Goal: Task Accomplishment & Management: Manage account settings

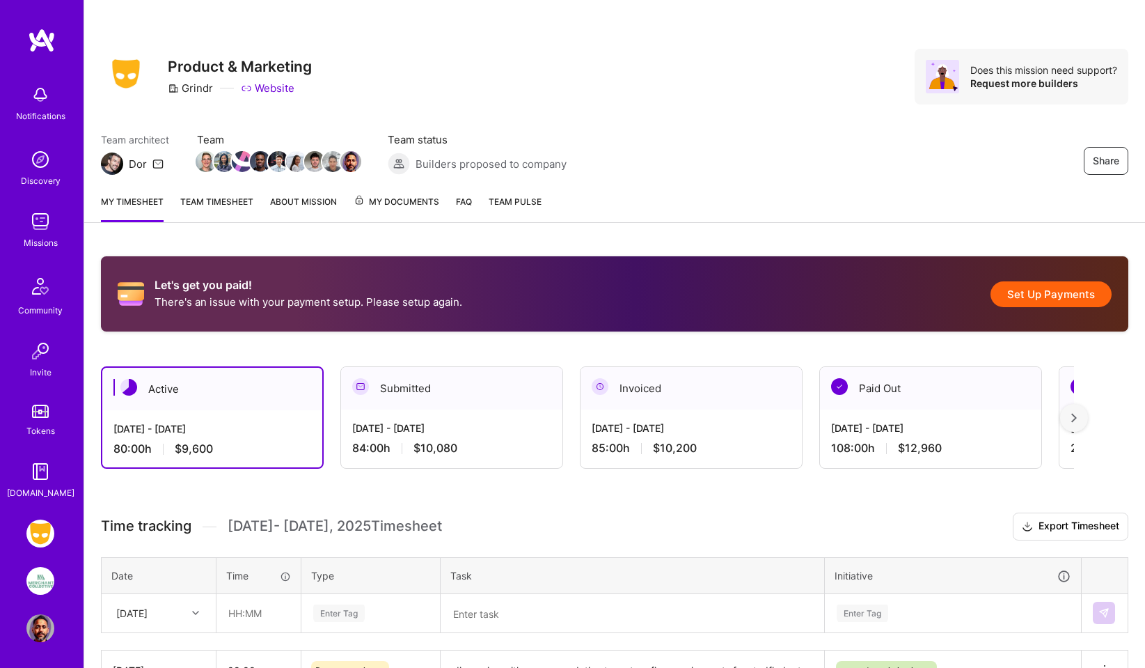
click at [1039, 294] on button "Set Up Payments" at bounding box center [1051, 294] width 121 height 26
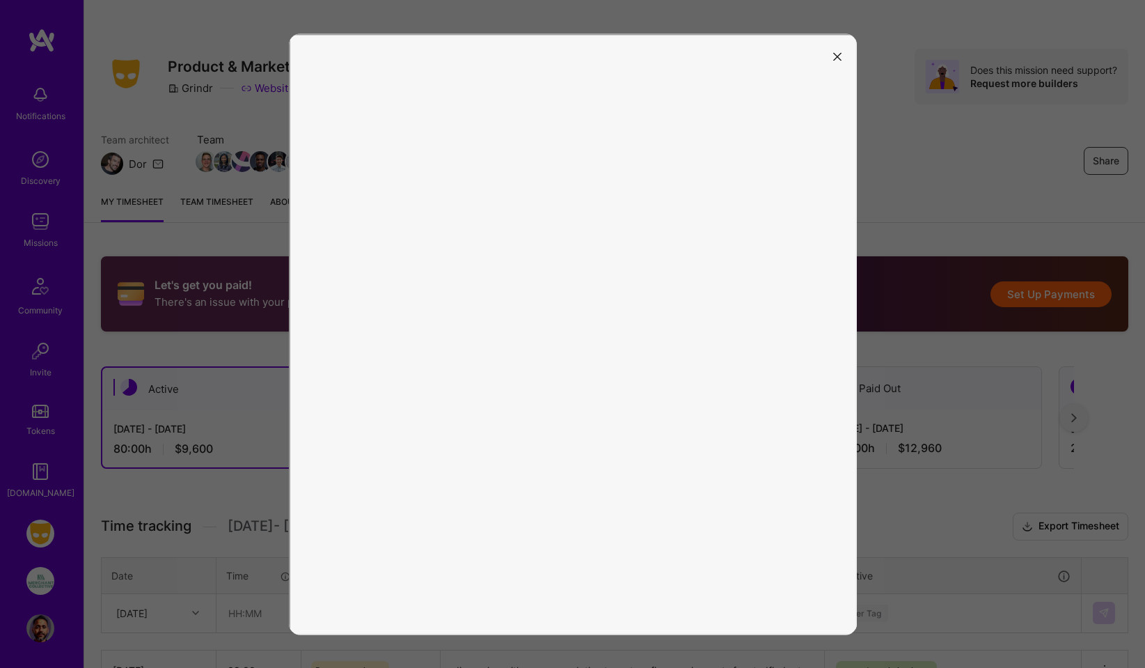
click at [837, 58] on icon "modal" at bounding box center [837, 57] width 8 height 8
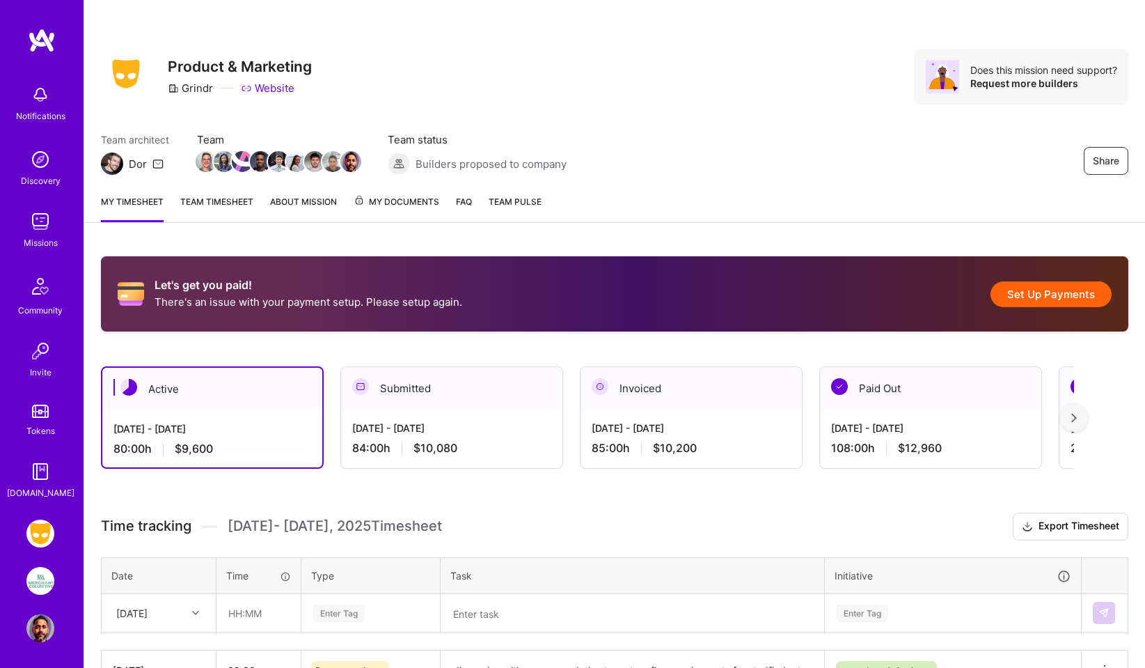
click at [1055, 288] on button "Set Up Payments" at bounding box center [1051, 294] width 121 height 26
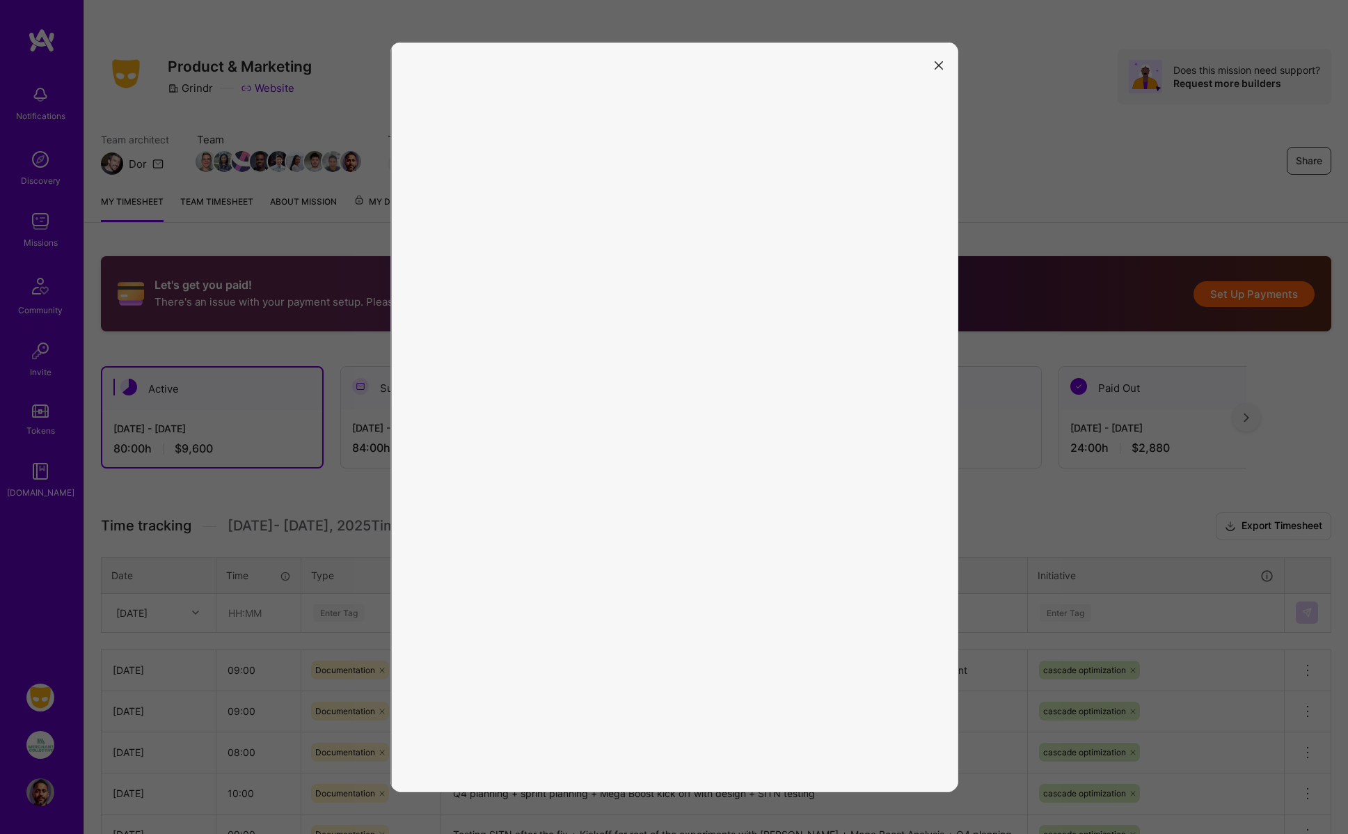
click at [941, 66] on icon "modal" at bounding box center [939, 65] width 8 height 8
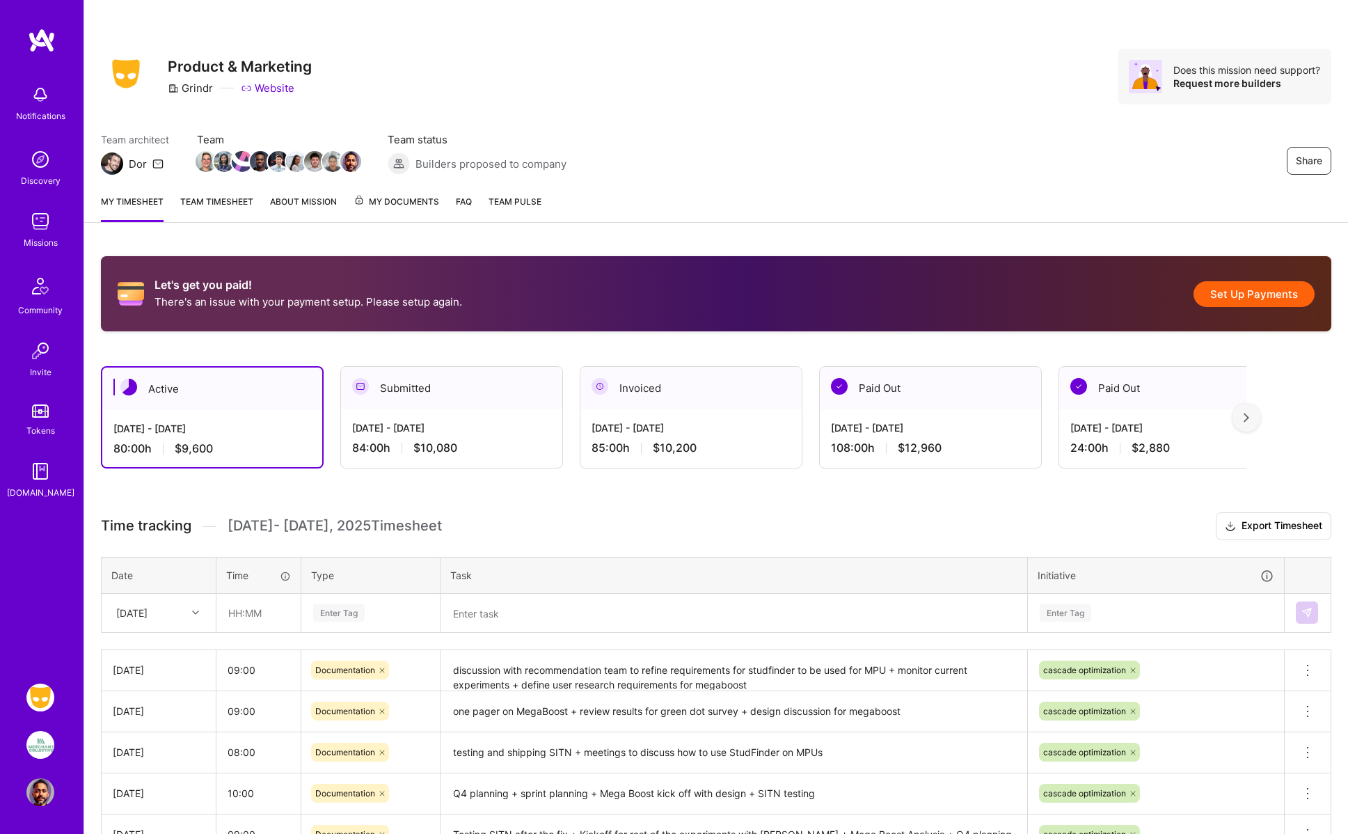
click at [1144, 296] on button "Set Up Payments" at bounding box center [1254, 294] width 121 height 26
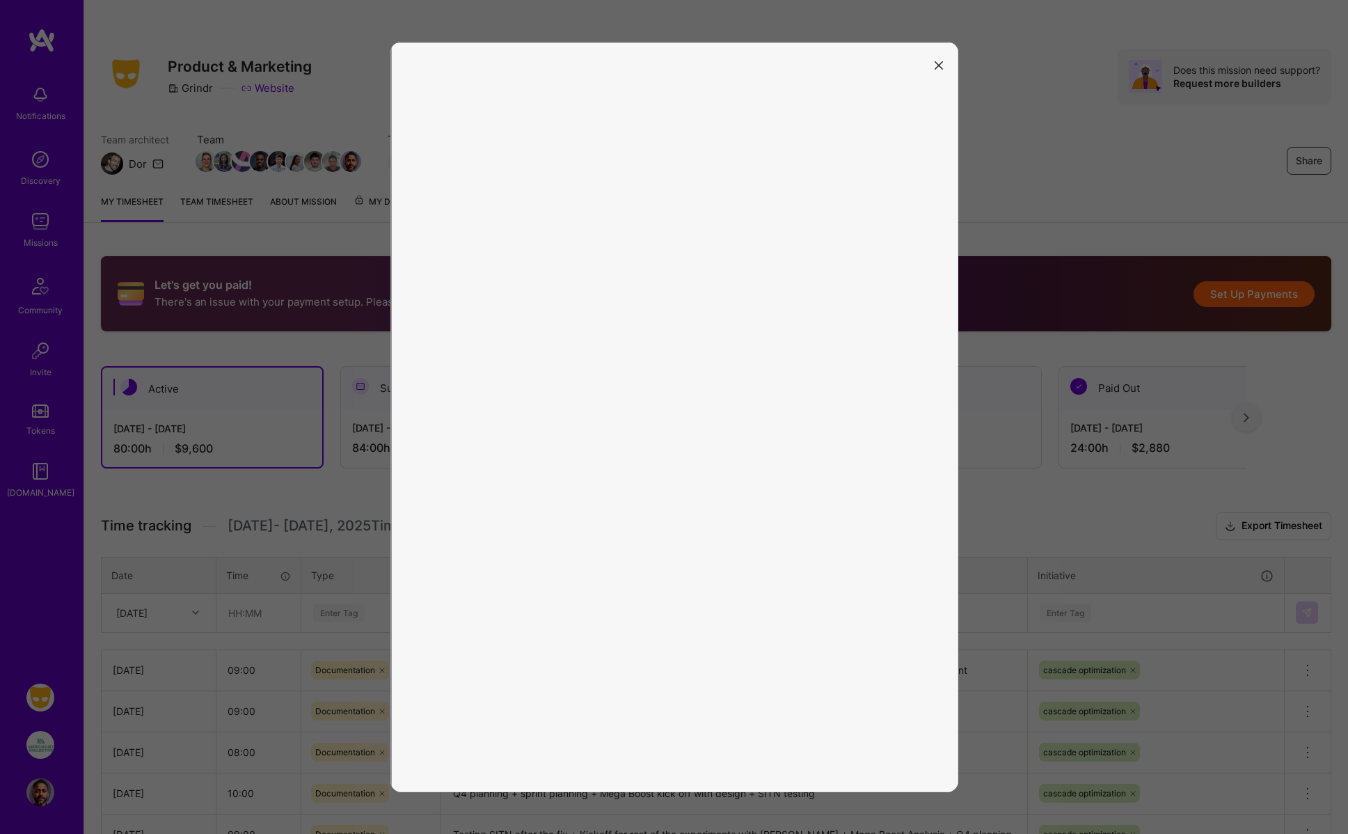
click at [943, 68] on icon "modal" at bounding box center [939, 65] width 8 height 8
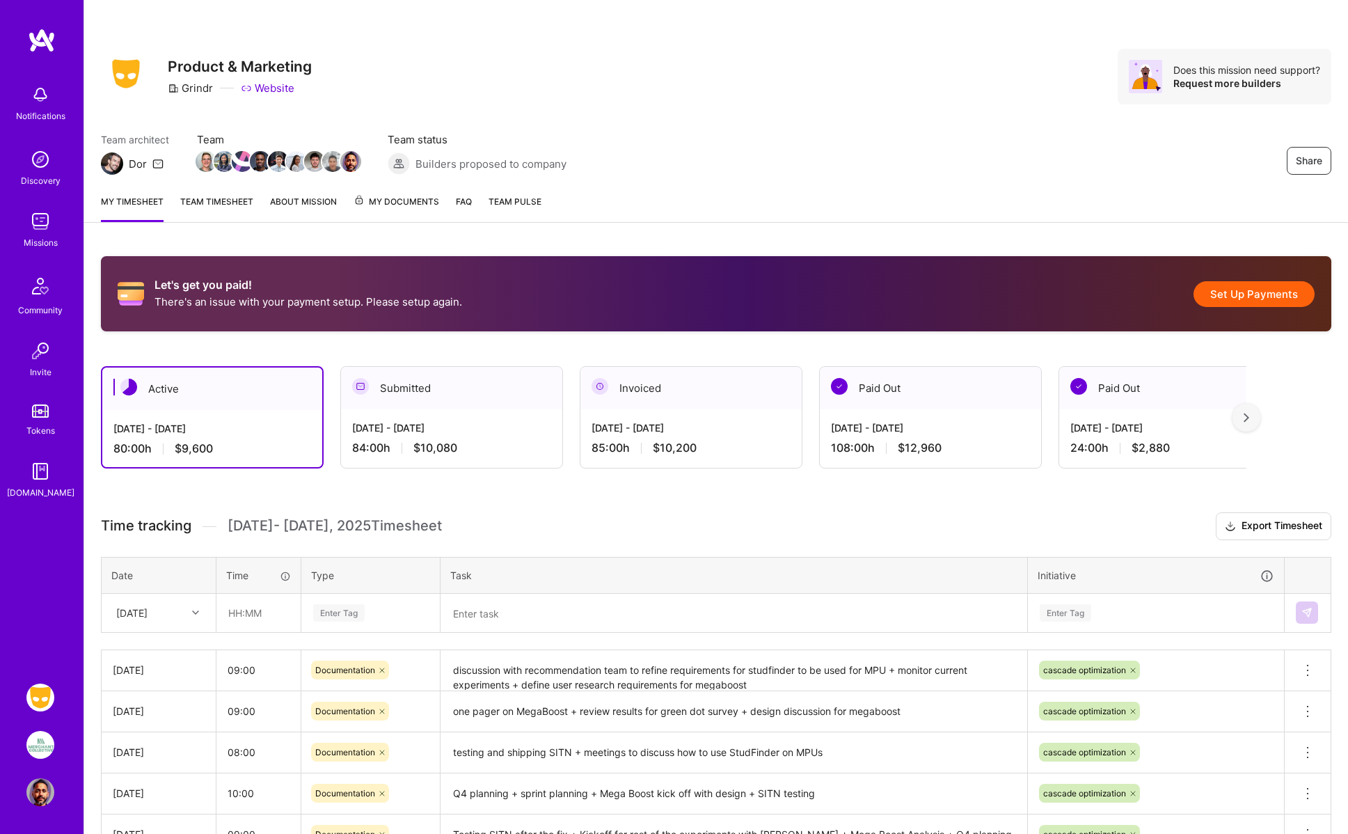
click at [1260, 294] on button "Set Up Payments" at bounding box center [1254, 294] width 121 height 26
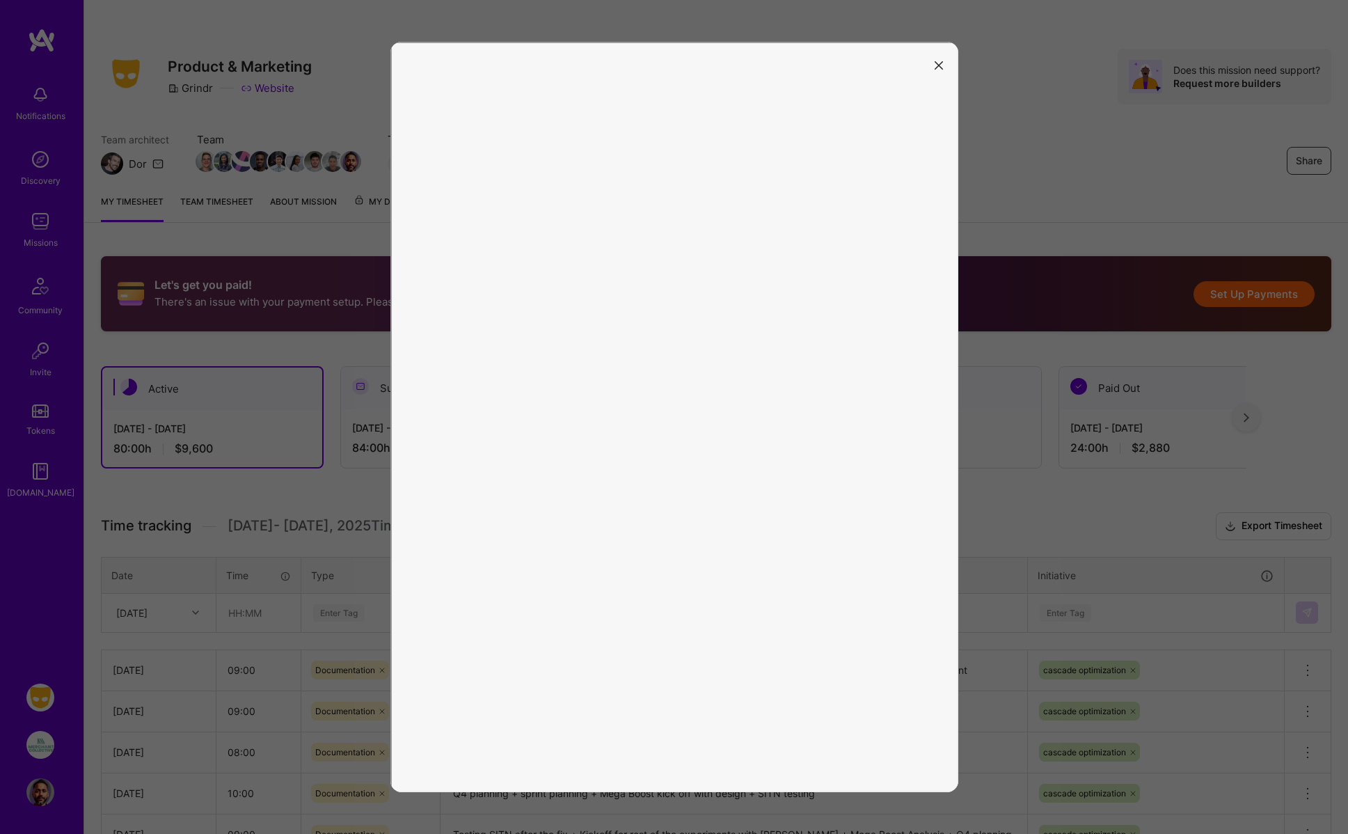
click at [943, 63] on button "modal" at bounding box center [939, 64] width 17 height 23
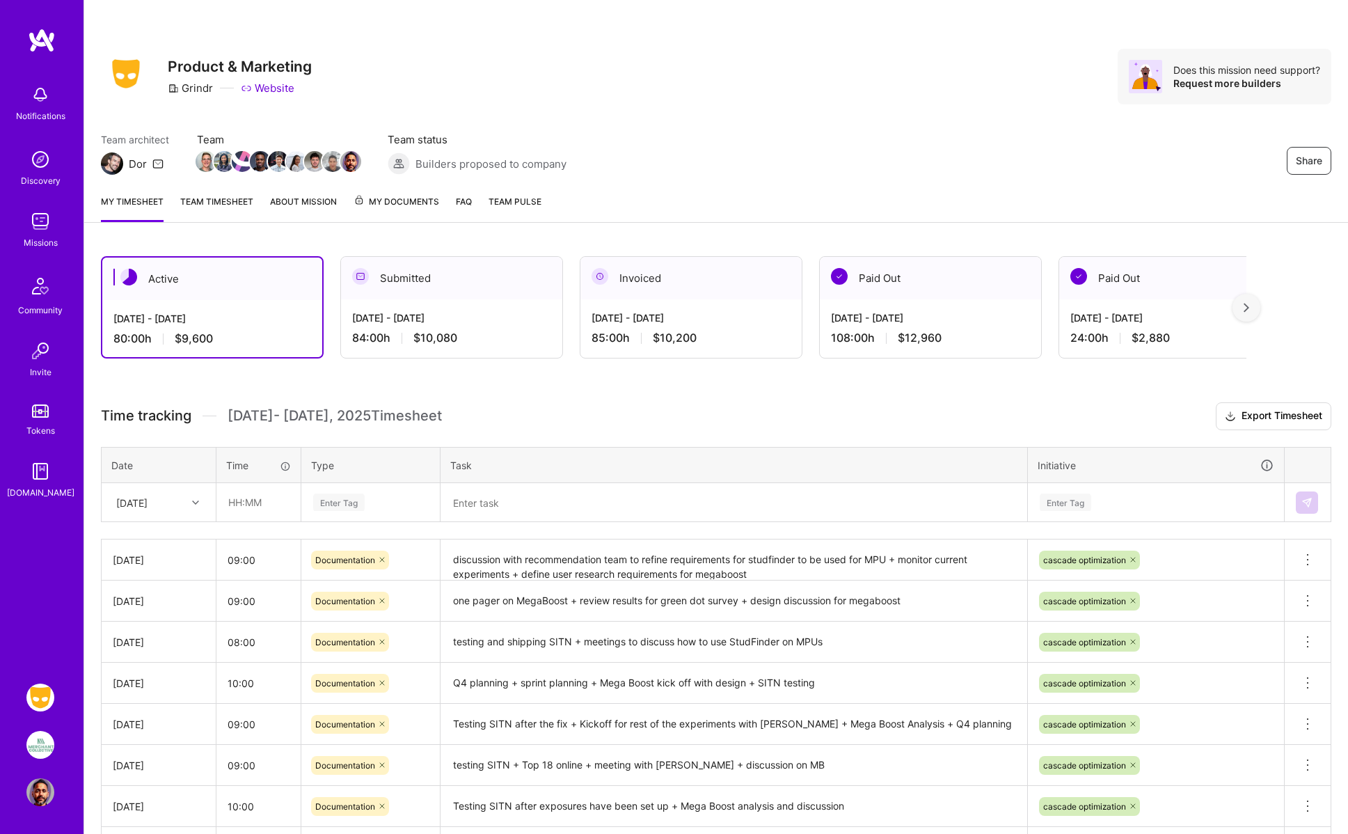
click at [1228, 75] on div "Does this mission need support?" at bounding box center [1247, 69] width 147 height 13
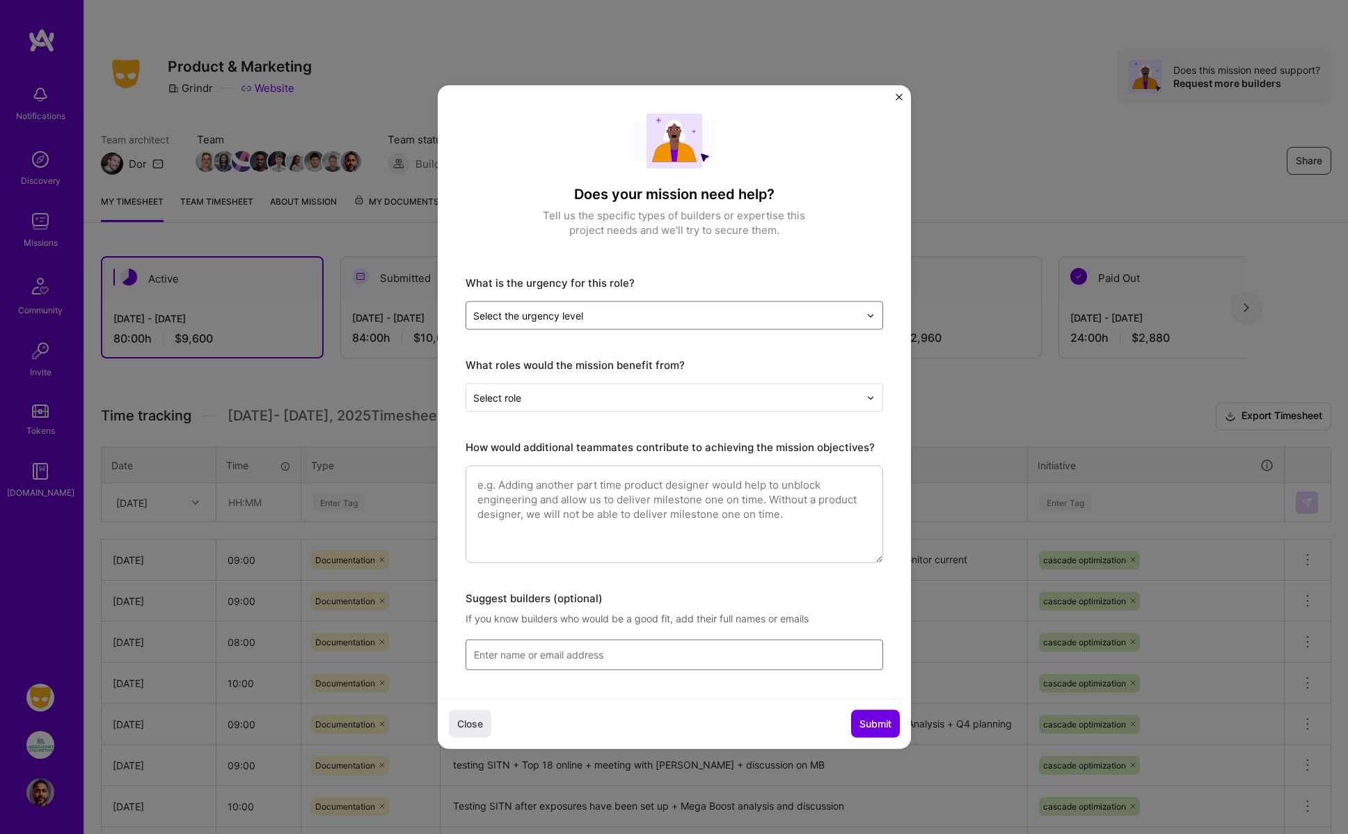
click at [902, 96] on img "Close" at bounding box center [899, 97] width 7 height 7
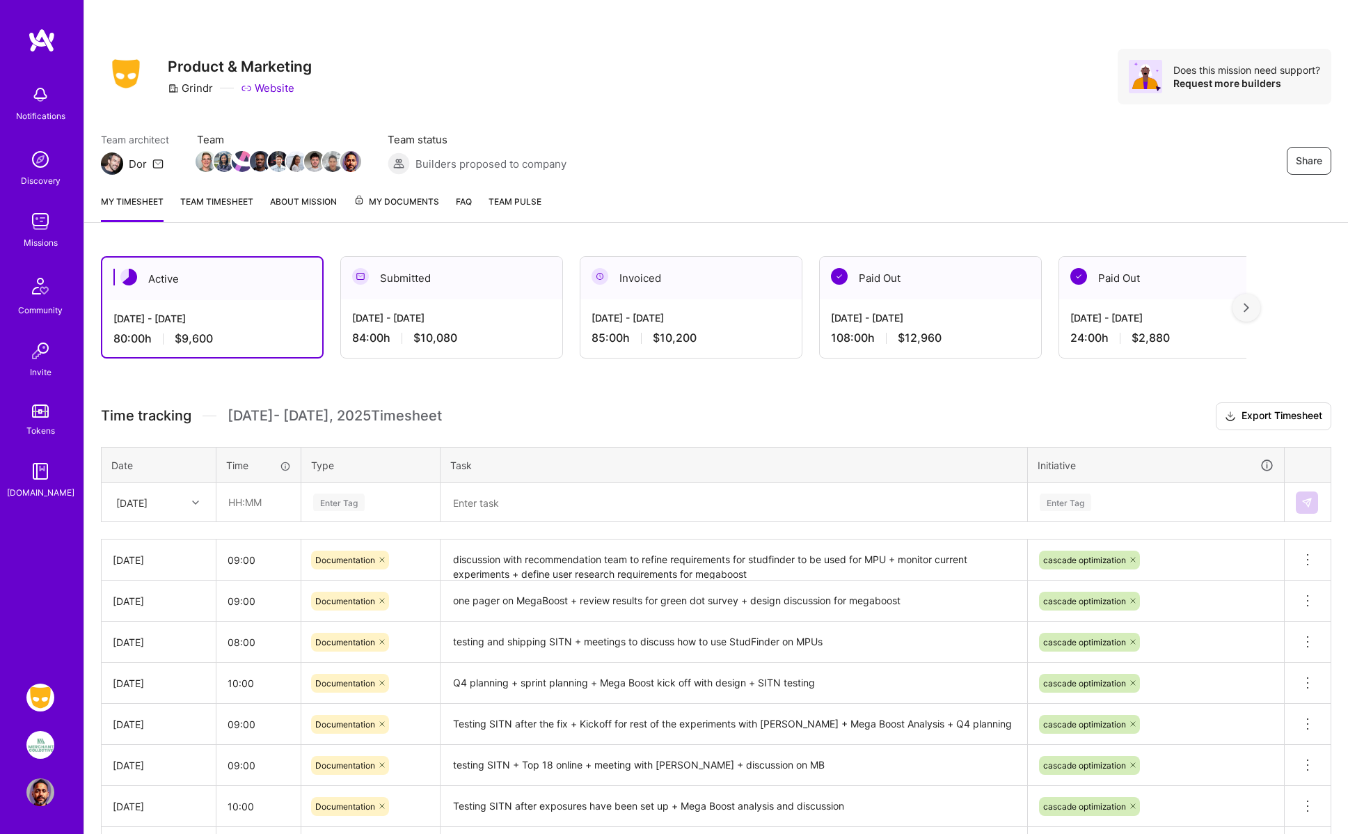
click at [44, 798] on img at bounding box center [40, 792] width 28 height 28
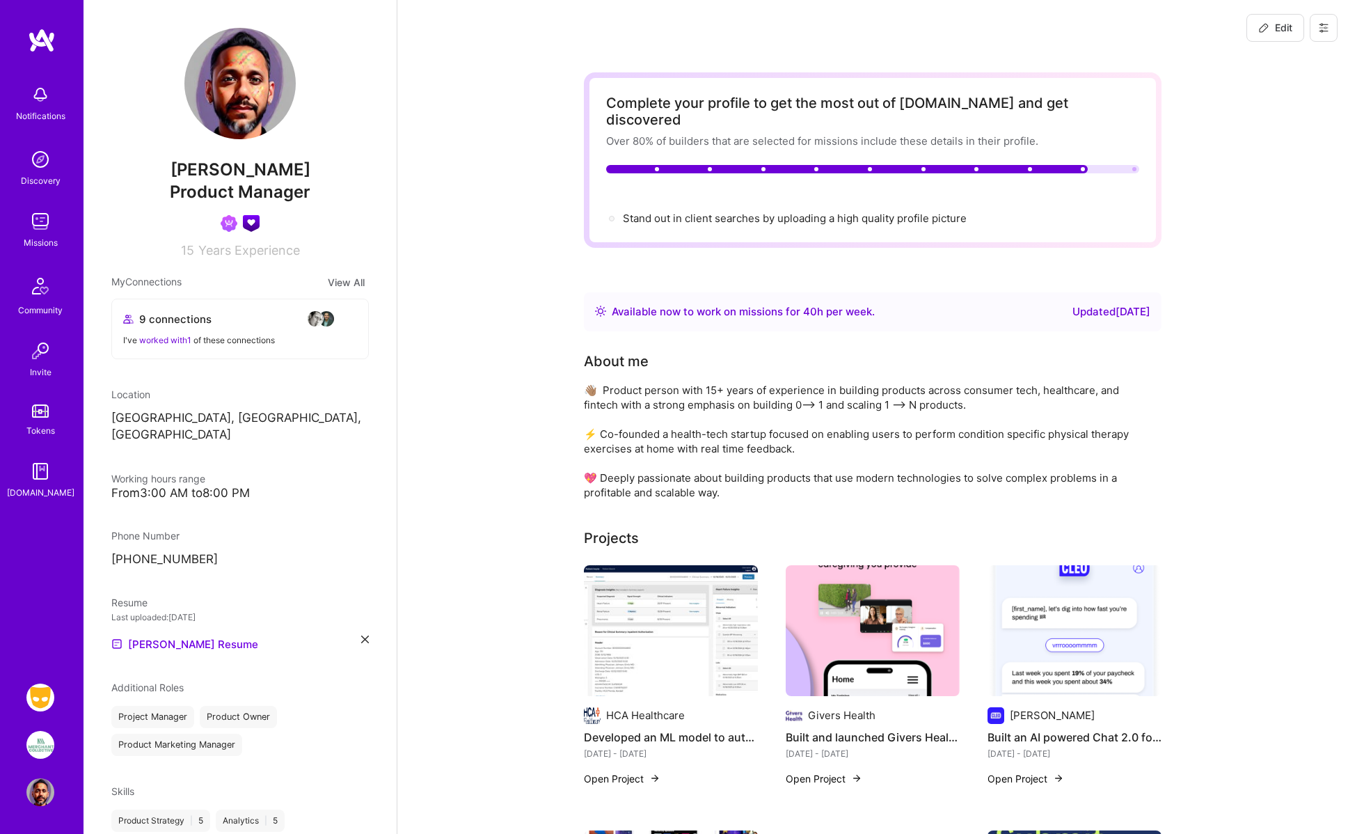
click at [1330, 26] on button at bounding box center [1324, 28] width 28 height 28
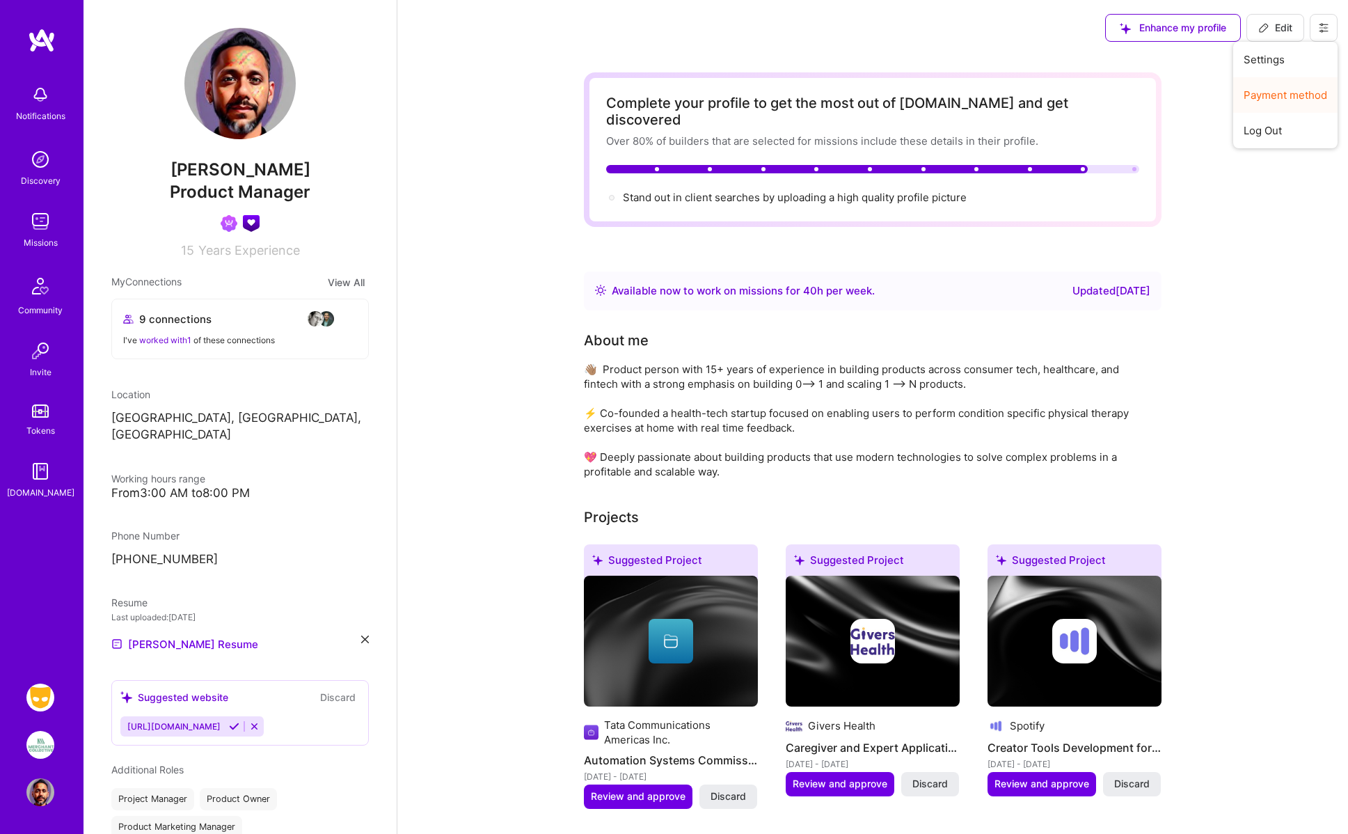
click at [1266, 92] on button "Payment method" at bounding box center [1286, 95] width 104 height 36
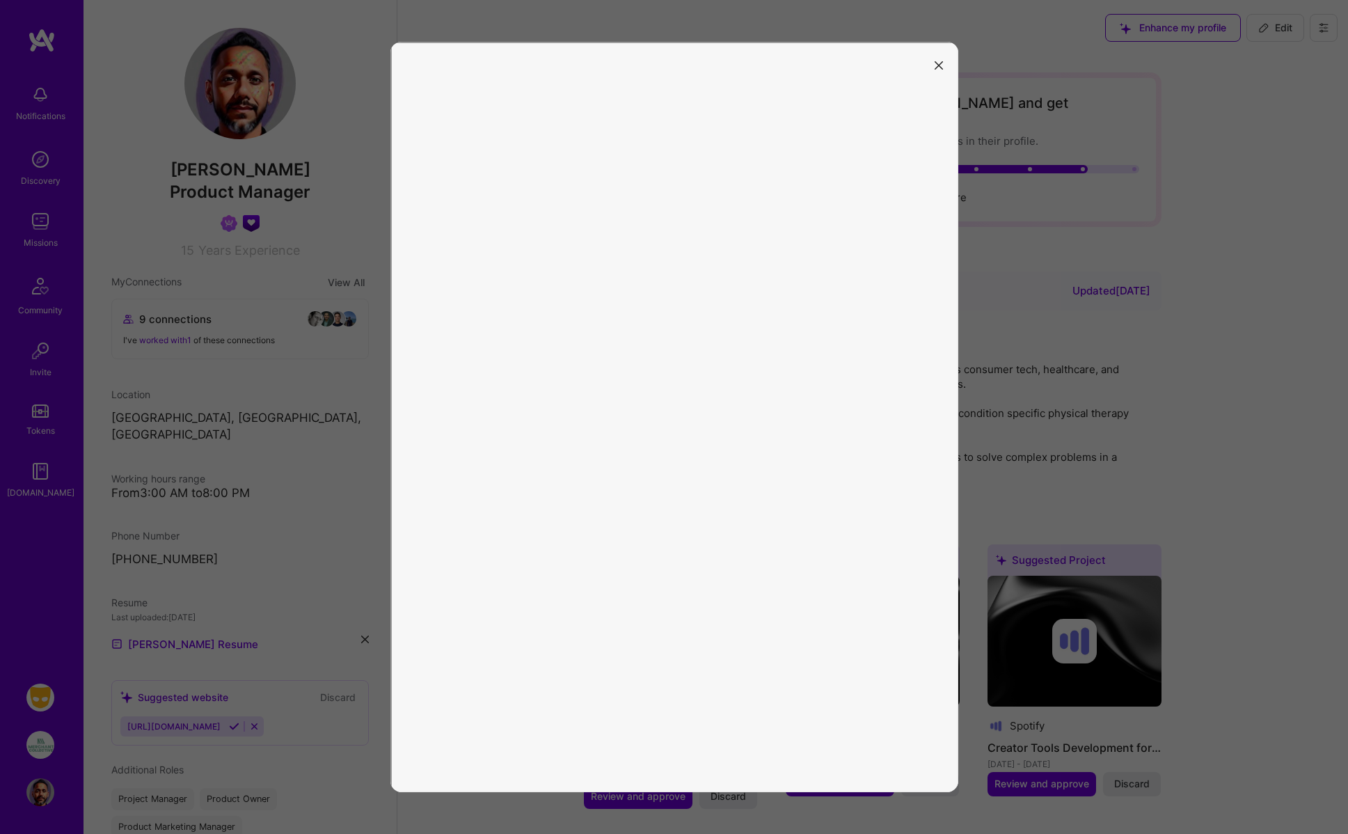
click at [1078, 310] on div at bounding box center [674, 417] width 1348 height 834
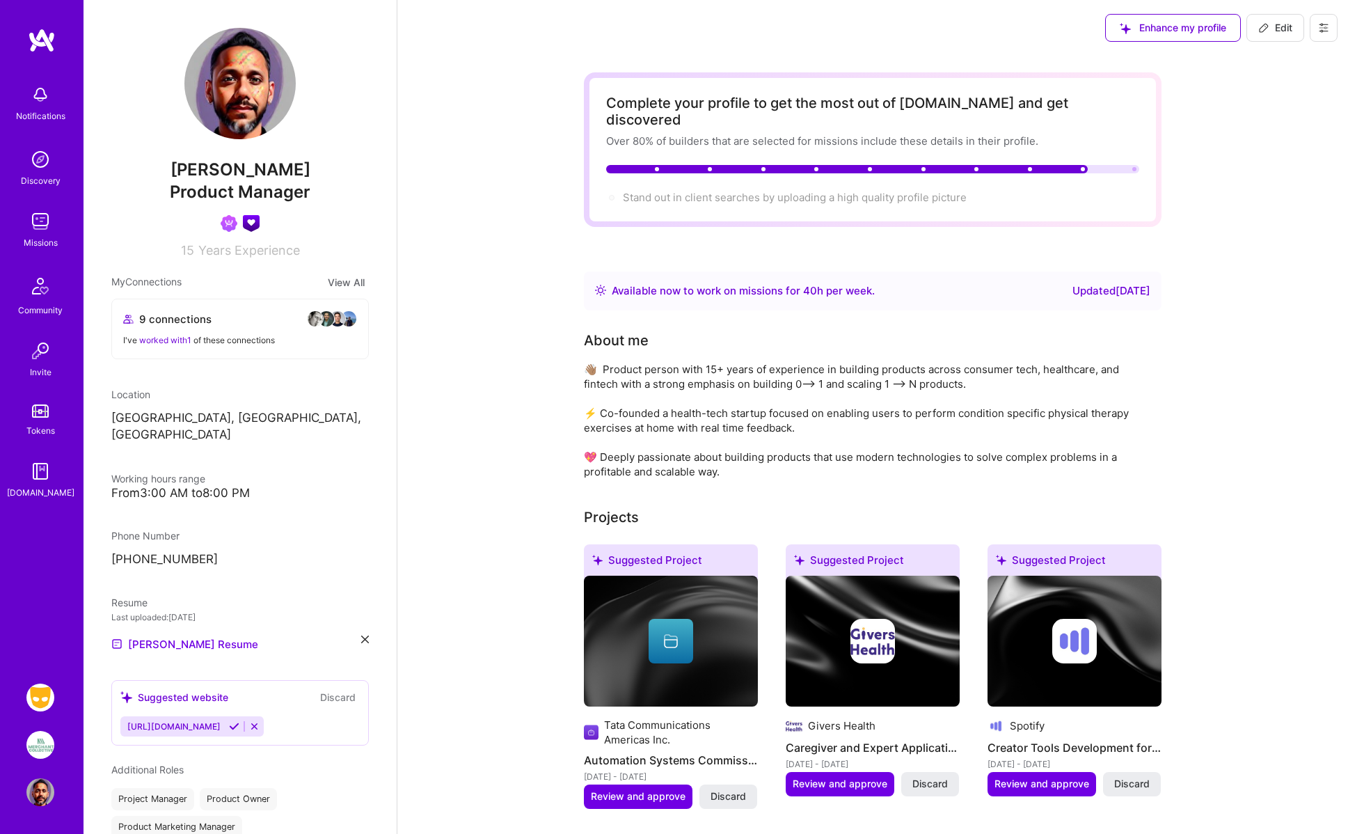
click at [44, 694] on img at bounding box center [40, 698] width 28 height 28
